Goal: Task Accomplishment & Management: Manage account settings

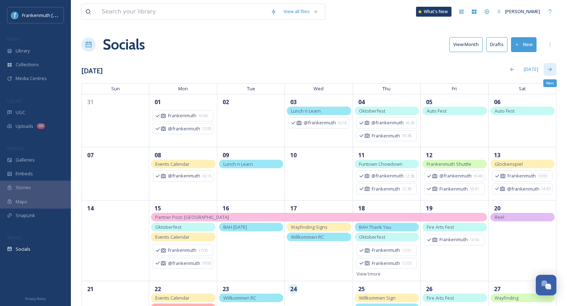
click at [548, 64] on div "Next" at bounding box center [550, 69] width 13 height 13
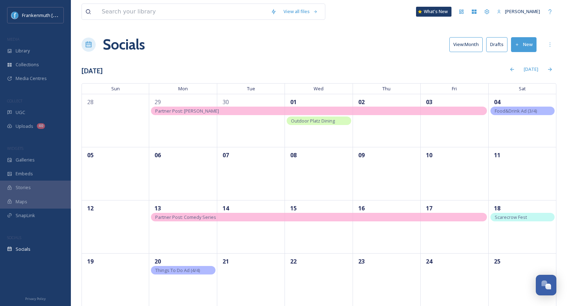
click at [514, 216] on span "Scarecrow Fest" at bounding box center [511, 217] width 32 height 6
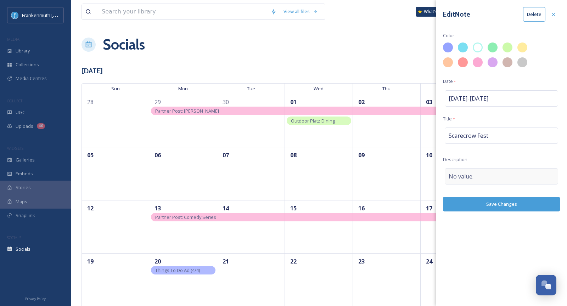
click at [488, 178] on div "No value." at bounding box center [501, 176] width 113 height 16
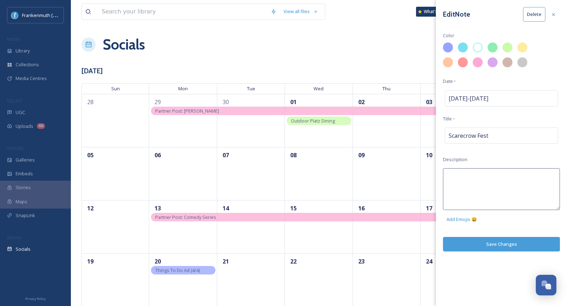
click at [488, 178] on textarea at bounding box center [501, 189] width 117 height 42
type textarea "Voting is OPEN"
click at [512, 238] on div "Edit Note Delete Color Date * [DATE] - [DATE] Title * Scarecrow Fest Descriptio…" at bounding box center [501, 153] width 131 height 306
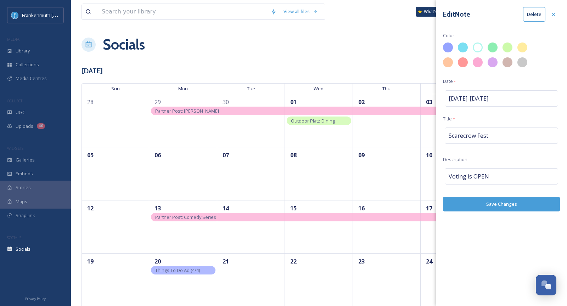
click at [514, 207] on button "Save Changes" at bounding box center [501, 204] width 117 height 15
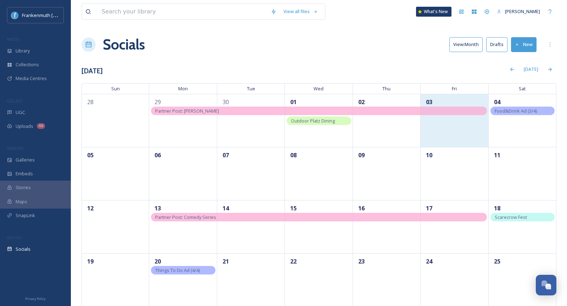
click at [445, 131] on div "03" at bounding box center [455, 120] width 68 height 53
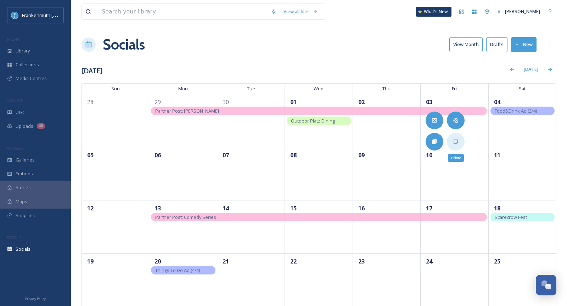
click at [450, 136] on div "+ Note" at bounding box center [456, 142] width 18 height 18
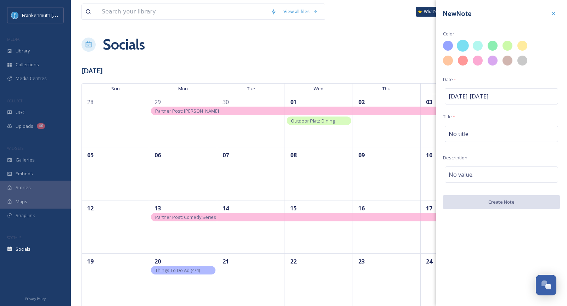
click at [463, 43] on div at bounding box center [463, 46] width 12 height 12
click at [465, 133] on span "No title" at bounding box center [459, 134] width 20 height 9
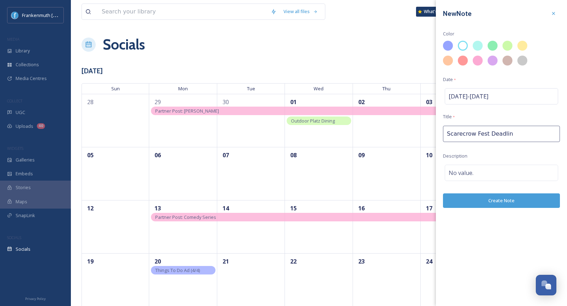
type input "Scarecrow Fest Deadline"
click at [462, 167] on div "No value." at bounding box center [501, 175] width 113 height 16
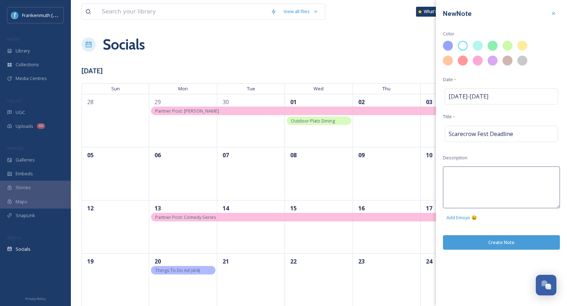
click at [462, 167] on textarea at bounding box center [501, 188] width 117 height 42
type textarea "Sign up deadline"
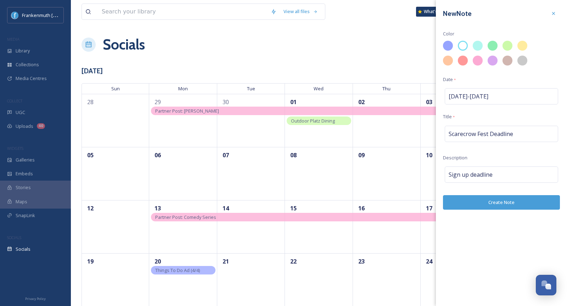
click at [496, 242] on div "New Note Color Date * [DATE] - [DATE] Title * Scarecrow Fest Deadline Descripti…" at bounding box center [501, 153] width 131 height 306
click at [500, 196] on button "Create Note" at bounding box center [501, 202] width 117 height 15
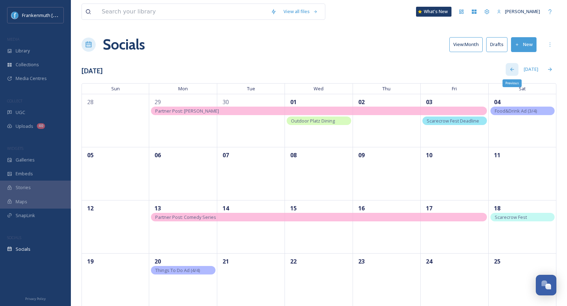
click at [516, 71] on div "Previous" at bounding box center [512, 69] width 13 height 13
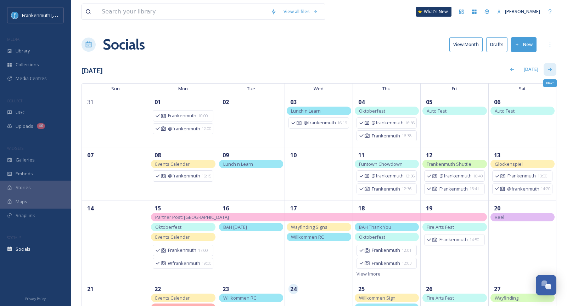
click at [551, 72] on icon at bounding box center [550, 70] width 6 height 6
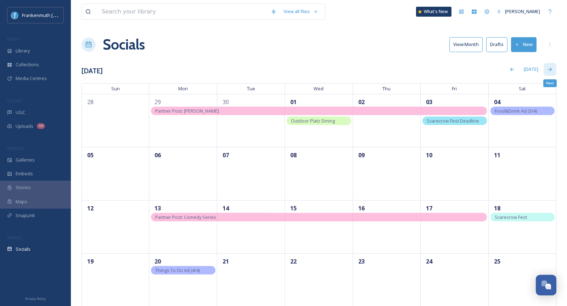
click at [546, 71] on div "Next" at bounding box center [550, 69] width 13 height 13
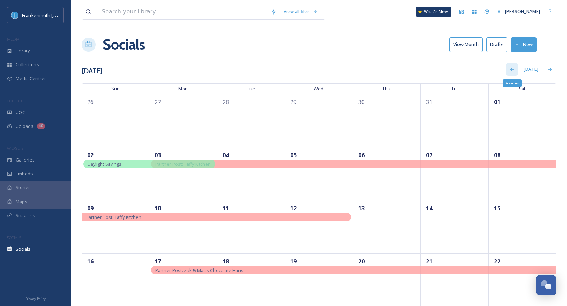
click at [512, 70] on icon at bounding box center [512, 70] width 6 height 6
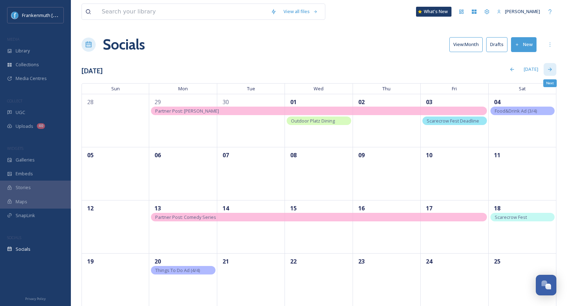
click at [552, 67] on icon at bounding box center [550, 70] width 6 height 6
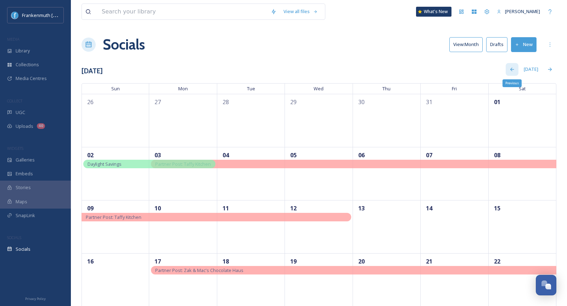
click at [515, 67] on icon at bounding box center [512, 70] width 6 height 6
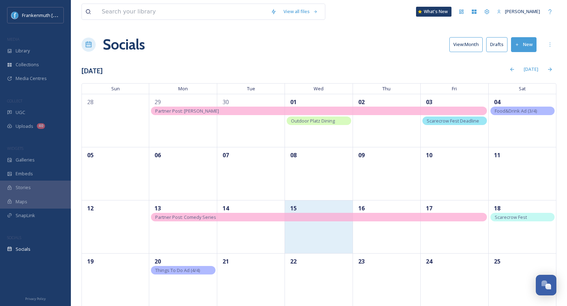
scroll to position [60, 0]
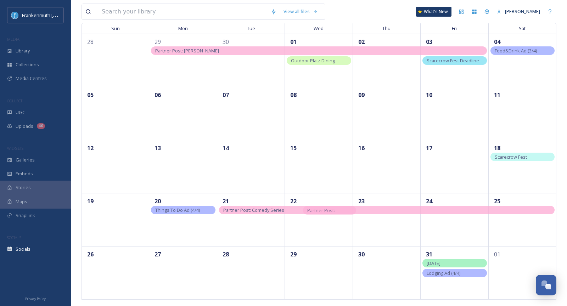
drag, startPoint x: 263, startPoint y: 158, endPoint x: 303, endPoint y: 206, distance: 62.2
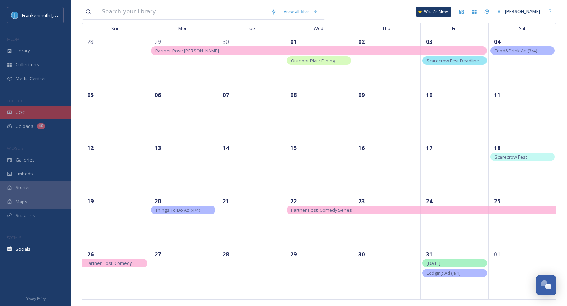
click at [46, 109] on div "UGC" at bounding box center [35, 113] width 71 height 14
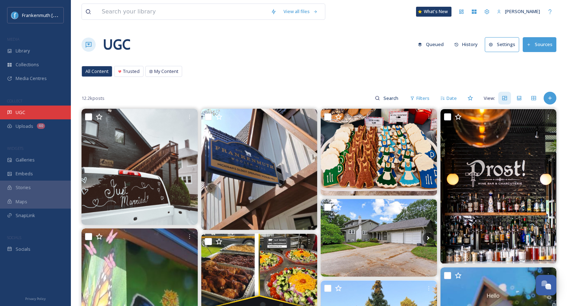
click at [37, 115] on div "UGC" at bounding box center [35, 113] width 71 height 14
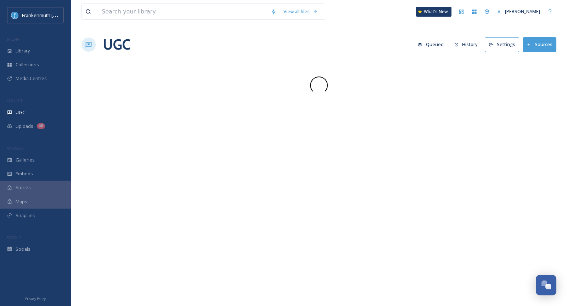
click at [37, 115] on div "UGC" at bounding box center [35, 113] width 71 height 14
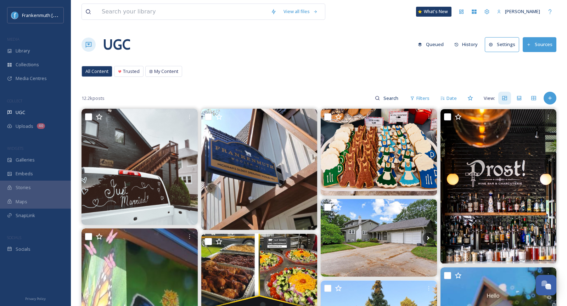
click at [37, 115] on div "UGC" at bounding box center [35, 113] width 71 height 14
